Goal: Task Accomplishment & Management: Manage account settings

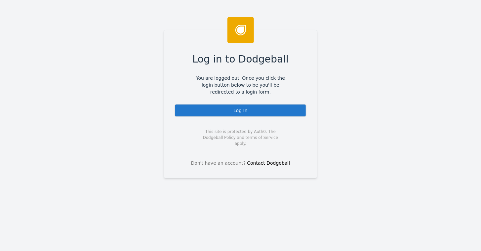
click at [235, 111] on div "Log In" at bounding box center [241, 110] width 132 height 13
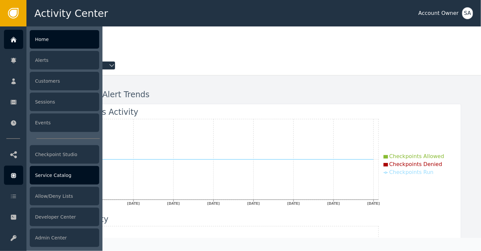
click at [38, 174] on div "Service Catalog" at bounding box center [64, 175] width 69 height 19
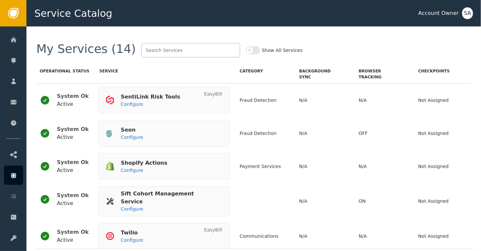
scroll to position [298, 0]
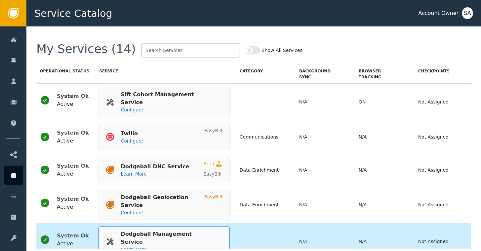
click at [164, 230] on div "Dodgeball Management Service" at bounding box center [168, 238] width 95 height 16
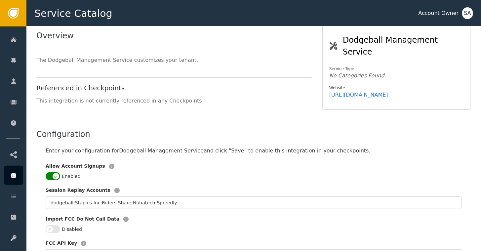
scroll to position [99, 0]
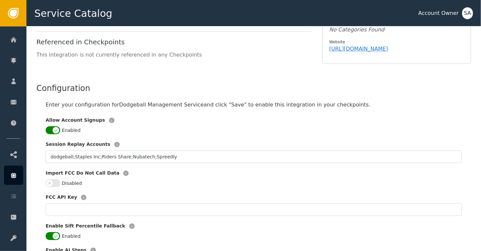
click at [51, 126] on button "Enabled" at bounding box center [53, 130] width 15 height 8
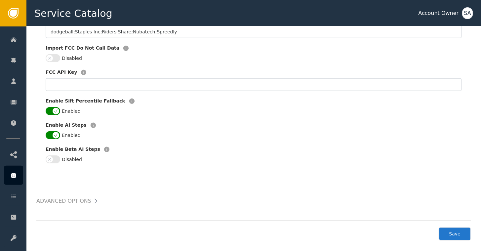
scroll to position [224, 0]
click at [464, 227] on button "Save" at bounding box center [455, 234] width 32 height 14
